Goal: Task Accomplishment & Management: Manage account settings

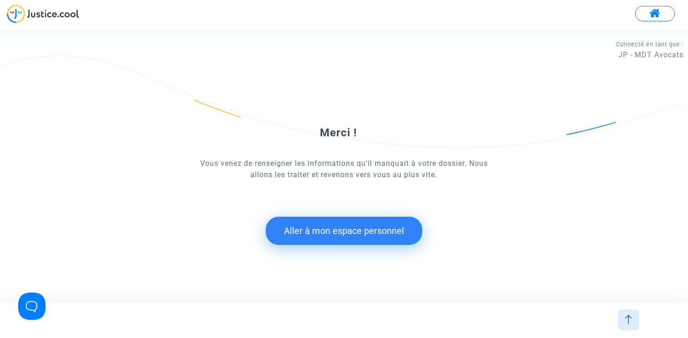
click at [379, 225] on button "Aller à mon espace personnel" at bounding box center [344, 231] width 156 height 28
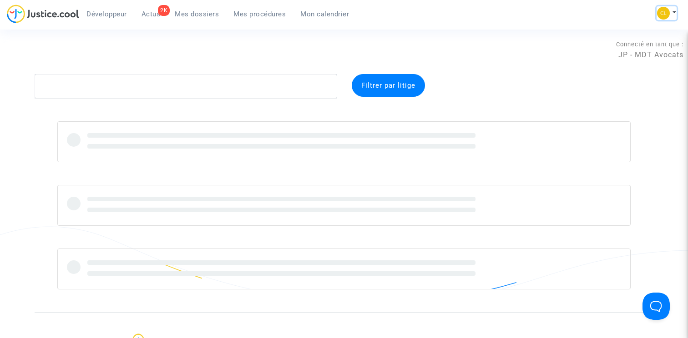
click at [667, 15] on img at bounding box center [663, 13] width 13 height 13
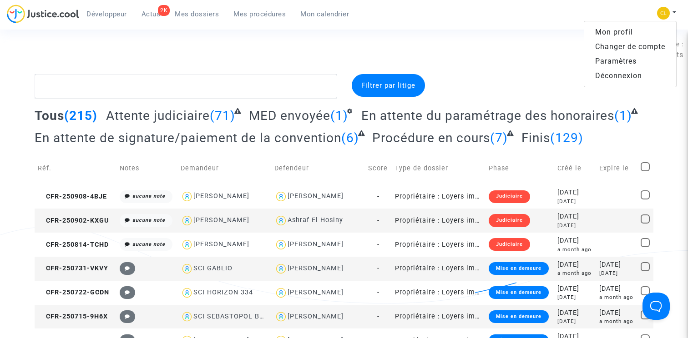
click at [629, 41] on link "Changer de compte" at bounding box center [630, 47] width 92 height 15
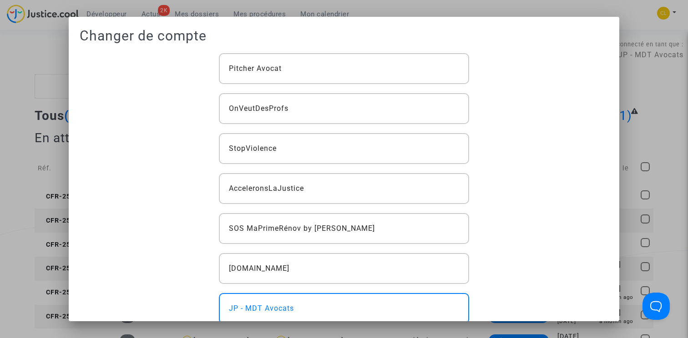
scroll to position [223, 0]
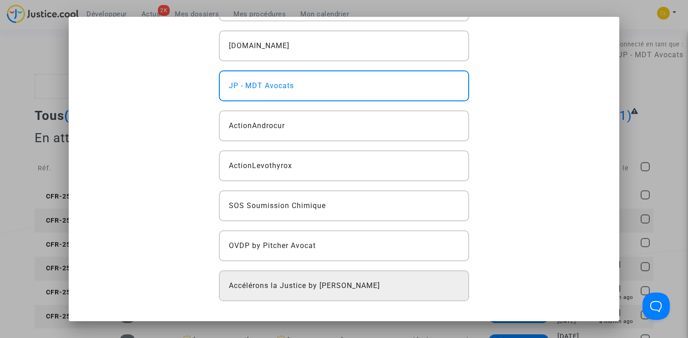
click at [341, 287] on span "Accélérons la Justice by Pitcher Avocat" at bounding box center [304, 286] width 151 height 11
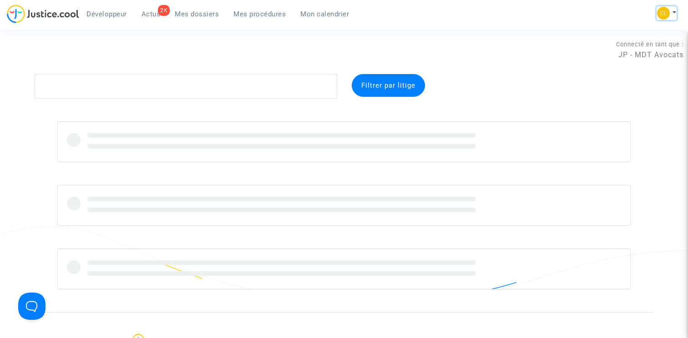
click at [670, 13] on button at bounding box center [666, 13] width 20 height 14
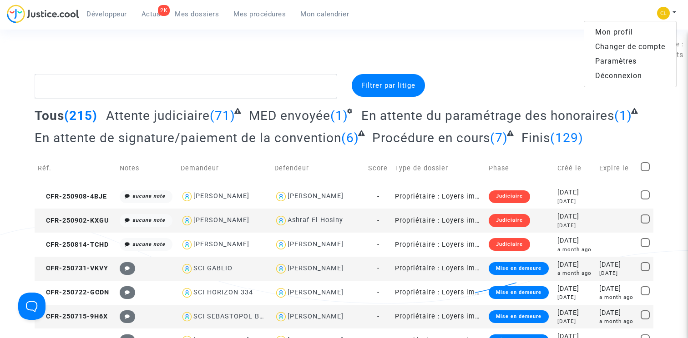
click at [637, 47] on link "Changer de compte" at bounding box center [630, 47] width 92 height 15
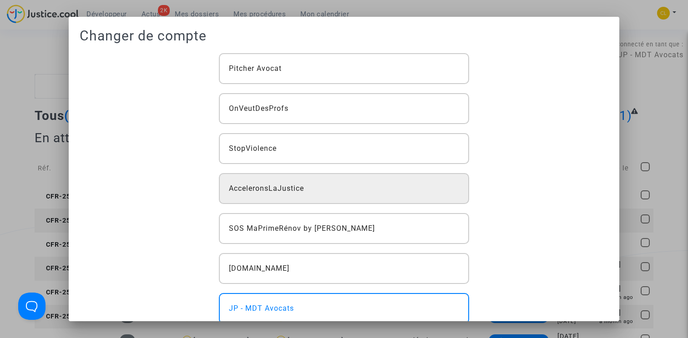
scroll to position [223, 0]
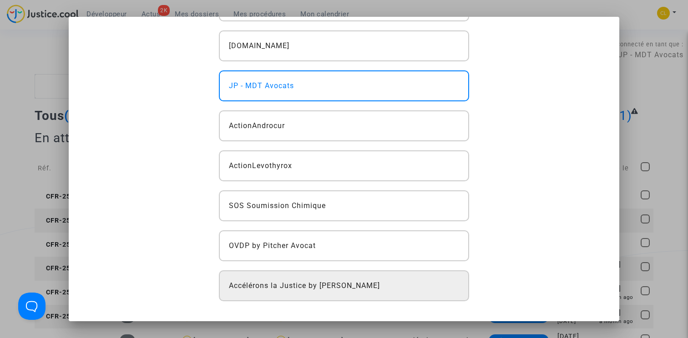
click at [325, 280] on div "Accélérons la Justice by [PERSON_NAME]" at bounding box center [344, 286] width 251 height 31
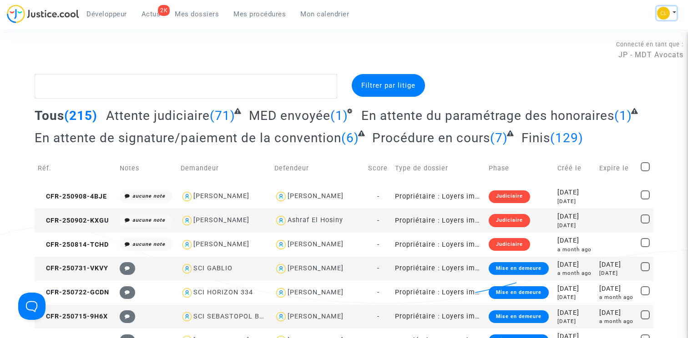
click at [673, 10] on button at bounding box center [666, 13] width 20 height 14
click at [628, 44] on link "Changer de compte" at bounding box center [630, 47] width 92 height 15
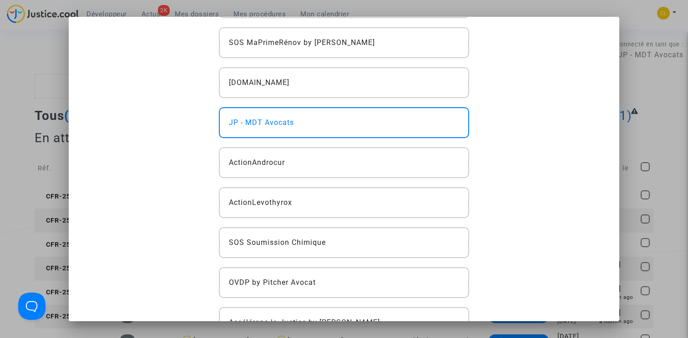
scroll to position [223, 0]
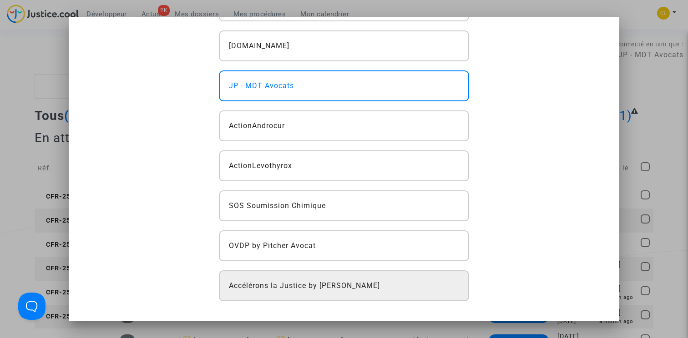
click at [320, 281] on span "Accélérons la Justice by Pitcher Avocat" at bounding box center [304, 286] width 151 height 11
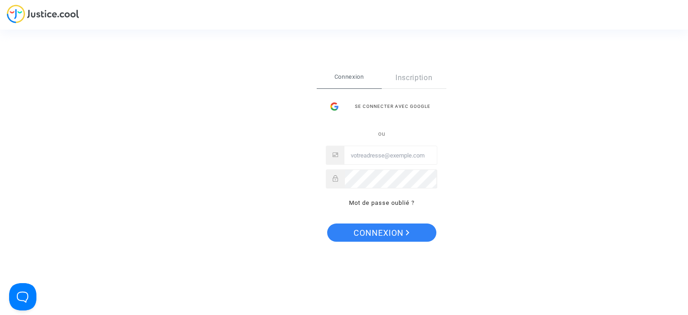
type input "claire+onboarding@justice.cool"
click at [384, 236] on span "Connexion" at bounding box center [381, 232] width 56 height 19
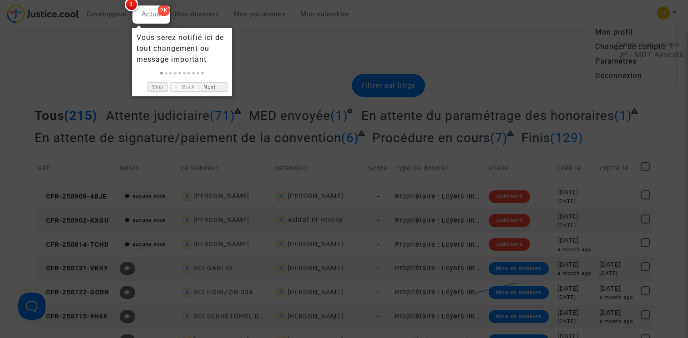
drag, startPoint x: 627, startPoint y: 41, endPoint x: 623, endPoint y: 44, distance: 4.9
click at [623, 44] on div at bounding box center [344, 169] width 688 height 338
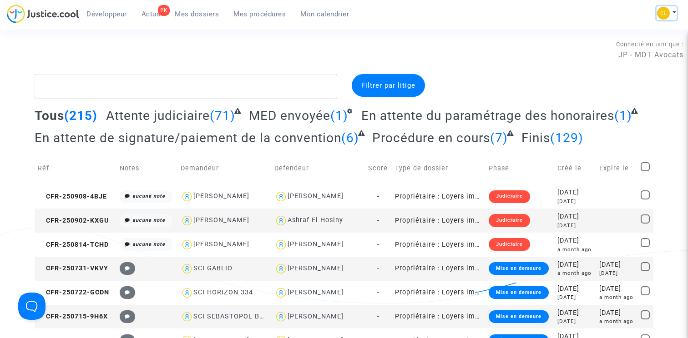
click at [663, 13] on img at bounding box center [663, 13] width 13 height 13
click at [650, 48] on link "Changer de compte" at bounding box center [630, 47] width 92 height 15
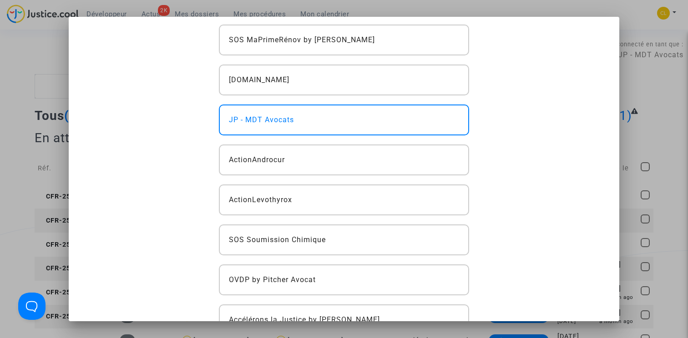
scroll to position [223, 0]
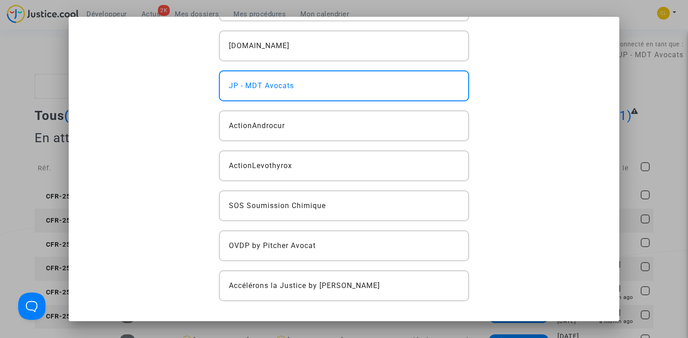
click at [329, 269] on div "Pitcher Avocat OnVeutDesProfs StopViolence AcceleronsLaJustice SOS MaPrimeRénov…" at bounding box center [344, 65] width 264 height 471
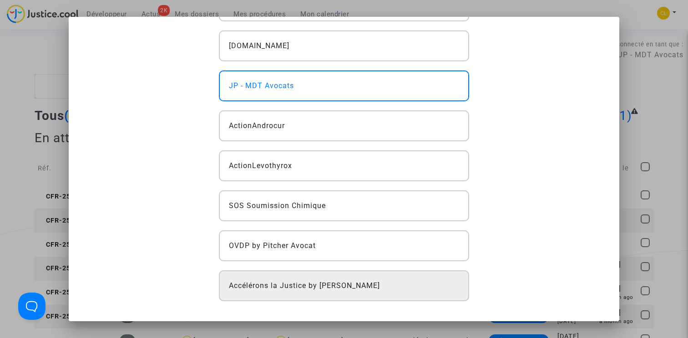
click at [328, 281] on span "Accélérons la Justice by [PERSON_NAME]" at bounding box center [304, 286] width 151 height 11
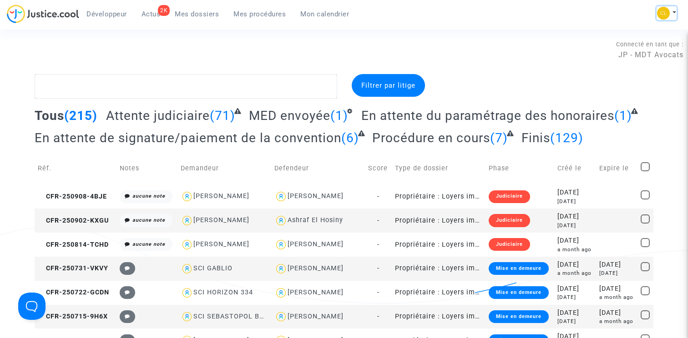
click at [669, 7] on button at bounding box center [666, 13] width 20 height 14
click at [616, 44] on link "Changer de compte" at bounding box center [630, 47] width 92 height 15
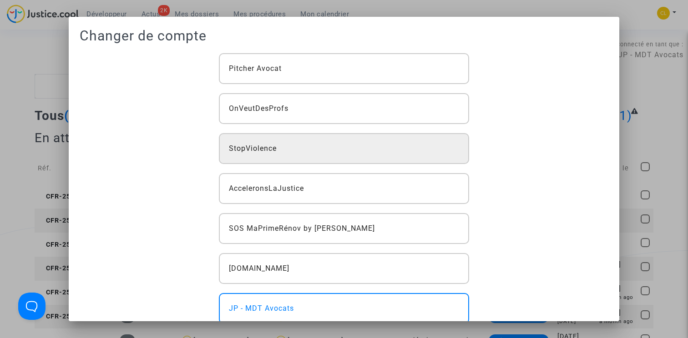
scroll to position [223, 0]
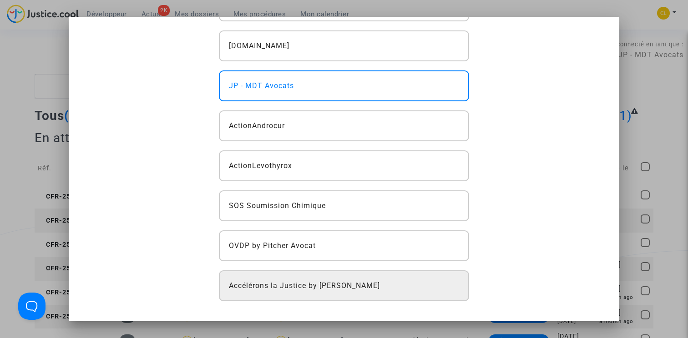
click at [312, 281] on span "Accélérons la Justice by [PERSON_NAME]" at bounding box center [304, 286] width 151 height 11
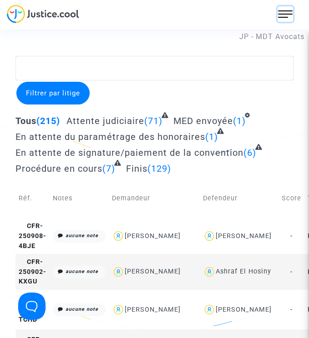
click at [291, 15] on img at bounding box center [285, 14] width 15 height 15
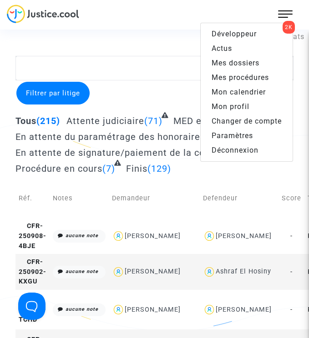
click at [256, 121] on link "Changer de compte" at bounding box center [247, 121] width 92 height 15
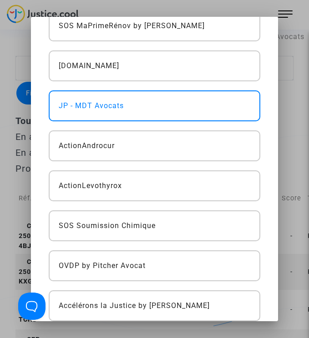
scroll to position [223, 0]
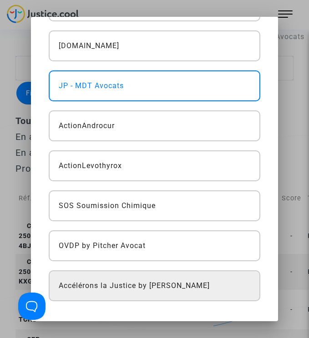
click at [147, 278] on div "Accélérons la Justice by [PERSON_NAME]" at bounding box center [154, 286] width 211 height 31
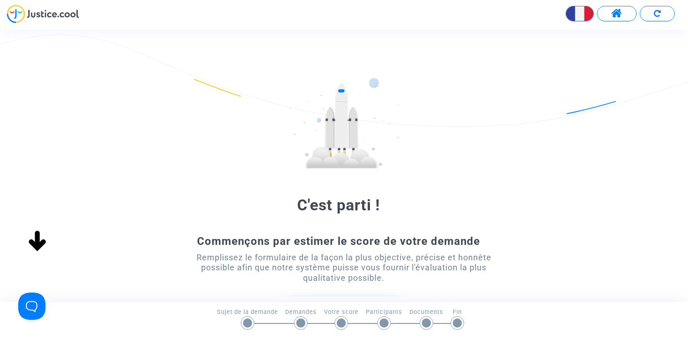
click at [327, 13] on button at bounding box center [617, 13] width 40 height 15
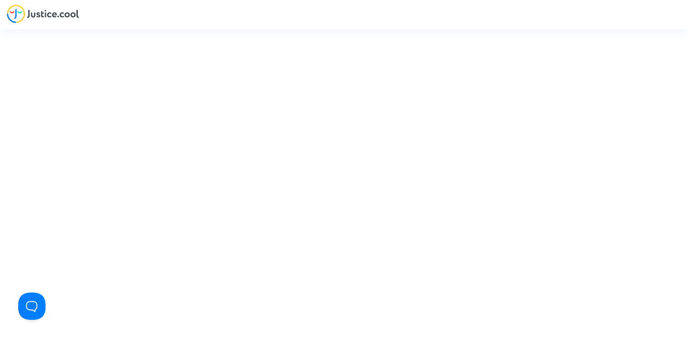
type input "[PERSON_NAME][EMAIL_ADDRESS][DOMAIN_NAME]"
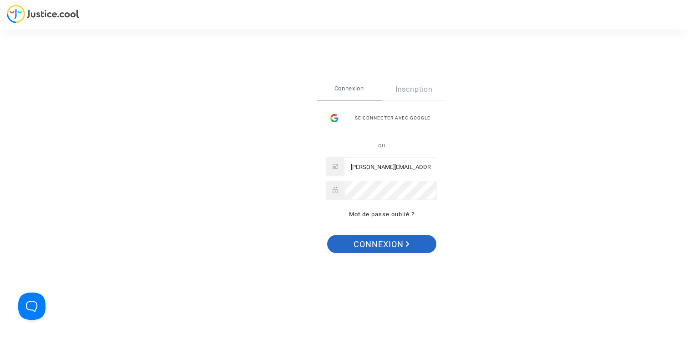
click at [327, 252] on span "Connexion" at bounding box center [381, 244] width 56 height 19
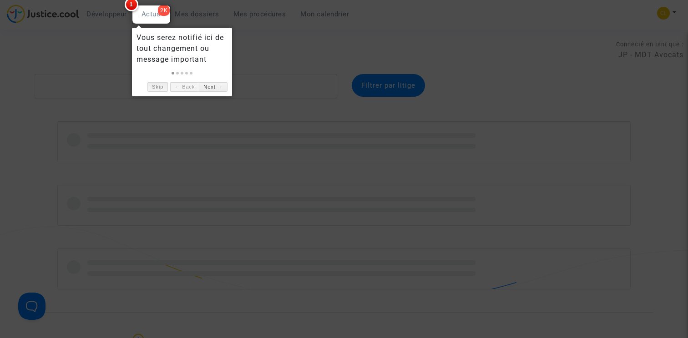
click at [159, 85] on link "Skip" at bounding box center [157, 87] width 20 height 10
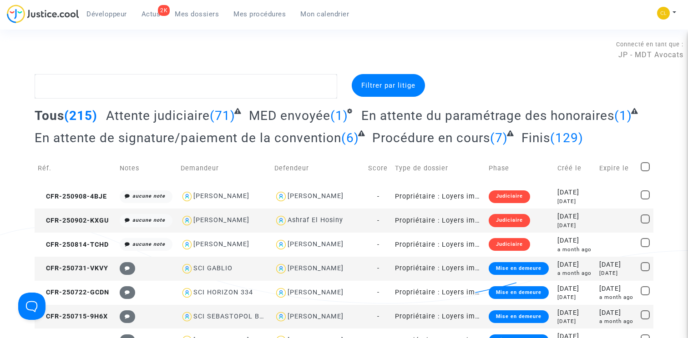
scroll to position [336, 0]
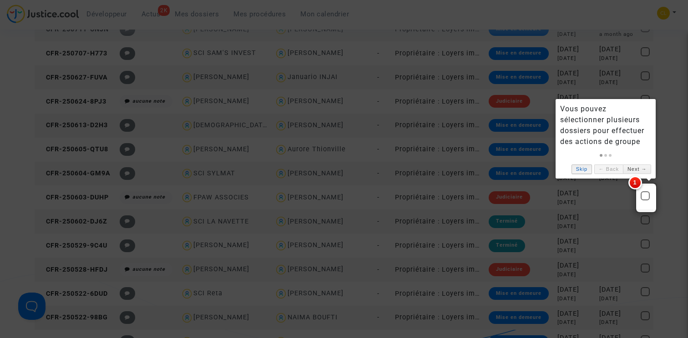
click at [580, 171] on link "Skip" at bounding box center [581, 170] width 20 height 10
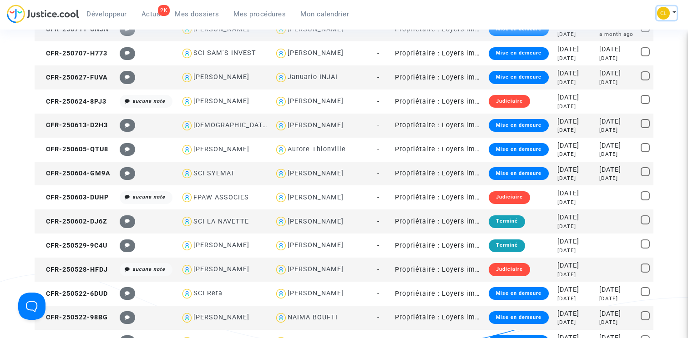
click at [670, 11] on button at bounding box center [666, 13] width 20 height 14
click at [630, 49] on link "Changer de compte" at bounding box center [630, 47] width 92 height 15
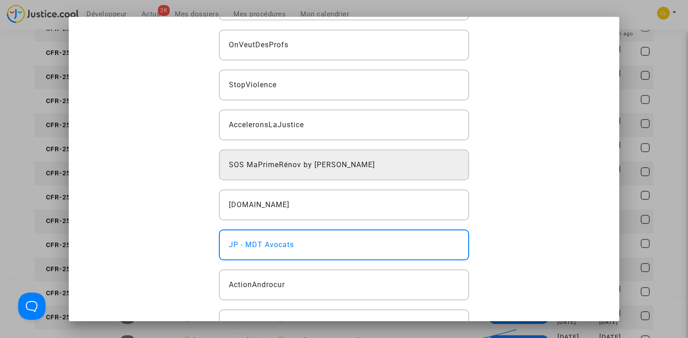
scroll to position [223, 0]
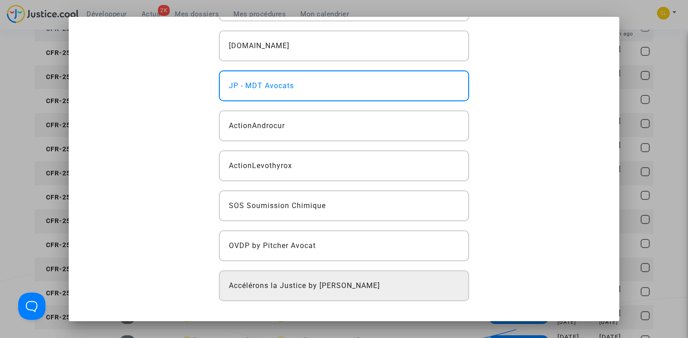
click at [327, 281] on span "Accélérons la Justice by Pitcher Avocat" at bounding box center [304, 286] width 151 height 11
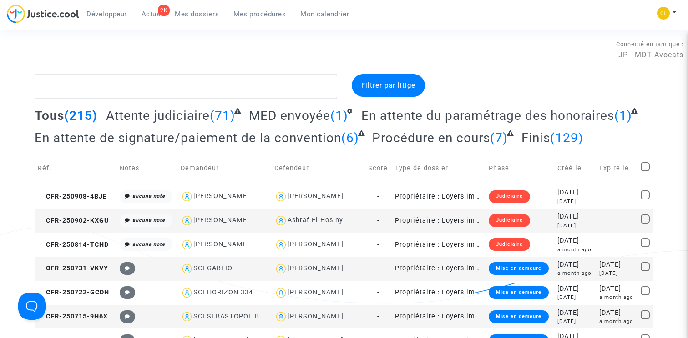
scroll to position [336, 0]
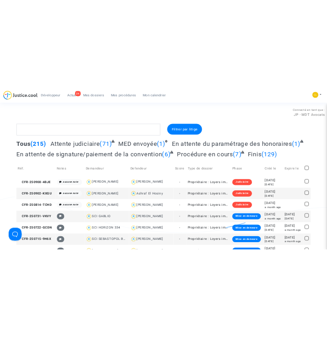
scroll to position [3, 0]
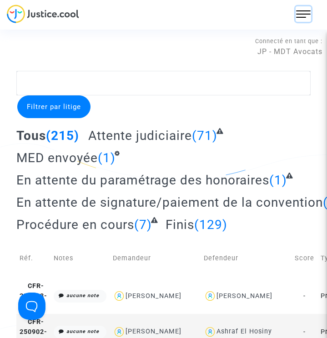
click at [306, 15] on img at bounding box center [303, 14] width 15 height 15
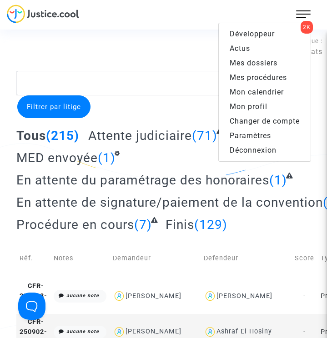
click at [267, 120] on link "Changer de compte" at bounding box center [265, 121] width 92 height 15
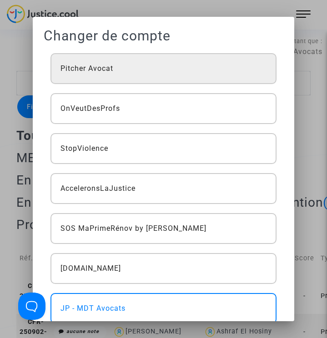
click at [226, 67] on div "Pitcher Avocat" at bounding box center [163, 68] width 226 height 31
